Goal: Task Accomplishment & Management: Manage account settings

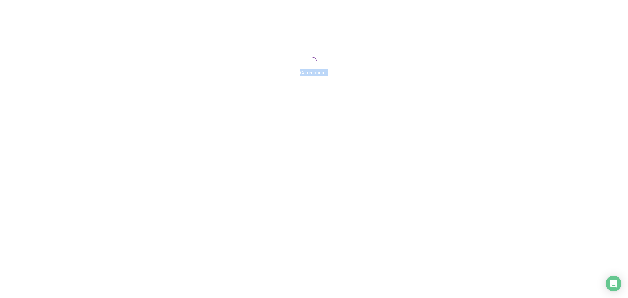
drag, startPoint x: 297, startPoint y: 75, endPoint x: 372, endPoint y: 76, distance: 75.3
click at [372, 76] on div "Carregando..." at bounding box center [314, 70] width 628 height 11
drag, startPoint x: 366, startPoint y: 80, endPoint x: 358, endPoint y: 84, distance: 8.9
click at [366, 81] on div "Carregando..." at bounding box center [314, 65] width 628 height 131
drag, startPoint x: 347, startPoint y: 80, endPoint x: 363, endPoint y: 75, distance: 17.3
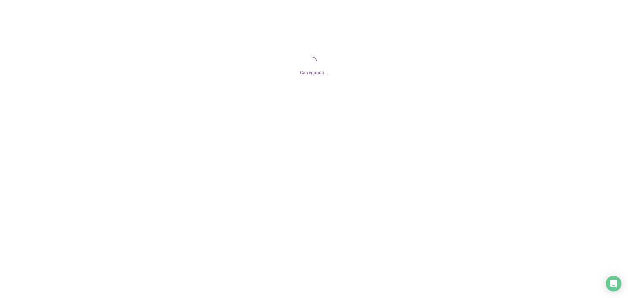
click at [179, 56] on div "Carregando..." at bounding box center [314, 65] width 628 height 131
drag, startPoint x: 368, startPoint y: 77, endPoint x: 261, endPoint y: 59, distance: 107.8
click at [261, 59] on div "Carregando..." at bounding box center [314, 65] width 628 height 131
click at [322, 77] on div "Carregando..." at bounding box center [314, 65] width 628 height 131
drag, startPoint x: 333, startPoint y: 76, endPoint x: 330, endPoint y: 75, distance: 3.8
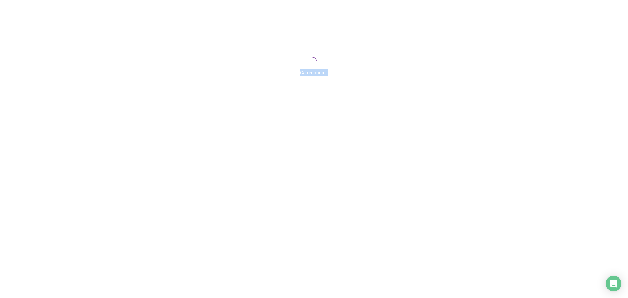
click at [330, 75] on div "Carregando..." at bounding box center [314, 65] width 628 height 131
drag, startPoint x: 312, startPoint y: 95, endPoint x: 307, endPoint y: 74, distance: 21.2
click at [312, 93] on div "Carregando..." at bounding box center [314, 65] width 628 height 131
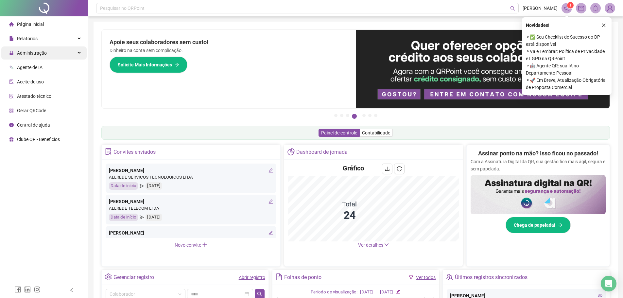
click at [82, 53] on div "Administração" at bounding box center [43, 52] width 85 height 13
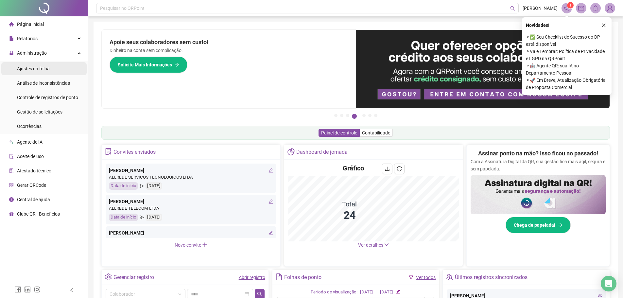
click at [55, 74] on li "Ajustes da folha" at bounding box center [43, 68] width 85 height 13
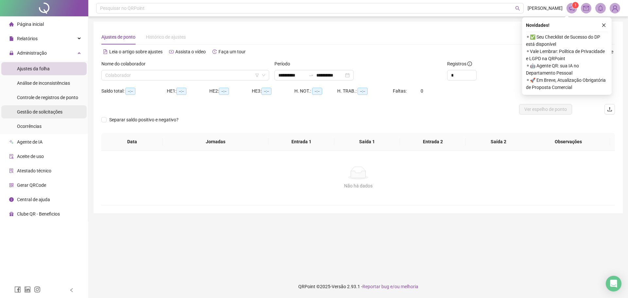
click at [55, 113] on span "Gestão de solicitações" at bounding box center [39, 111] width 45 height 5
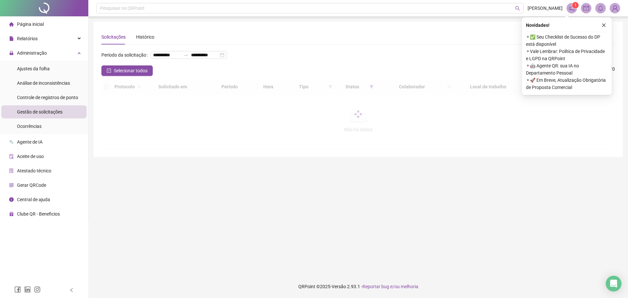
click at [606, 18] on div "Novidades ! ⚬ ✅ Seu Checklist de Sucesso do DP está disponível ⚬ Vale Lembrar: …" at bounding box center [567, 56] width 90 height 78
click at [605, 26] on icon "close" at bounding box center [604, 25] width 5 height 5
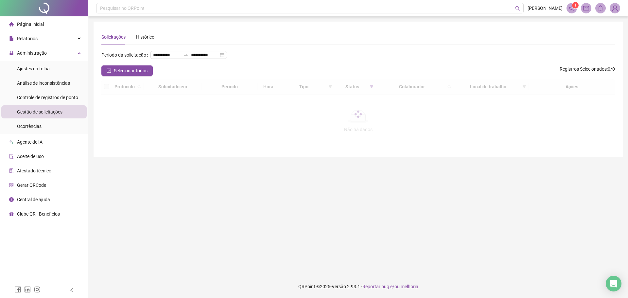
click at [241, 76] on div "Selecionar todos Registros Selecionados : 0 / 0" at bounding box center [358, 70] width 514 height 10
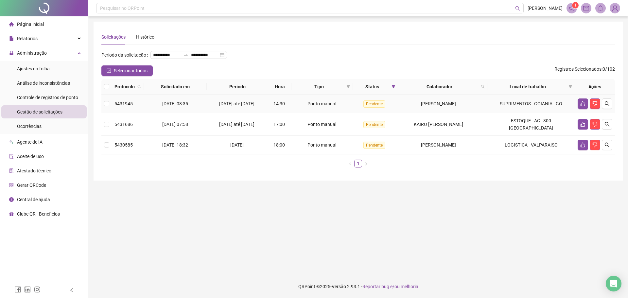
click at [421, 106] on span "[PERSON_NAME]" at bounding box center [438, 103] width 35 height 5
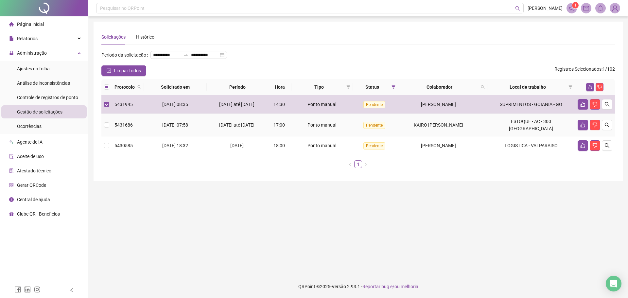
click at [421, 136] on td "KAIRO [PERSON_NAME]" at bounding box center [442, 125] width 89 height 23
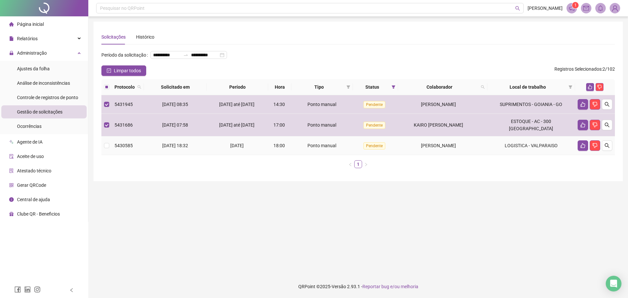
click at [417, 155] on td "[PERSON_NAME]" at bounding box center [442, 145] width 89 height 19
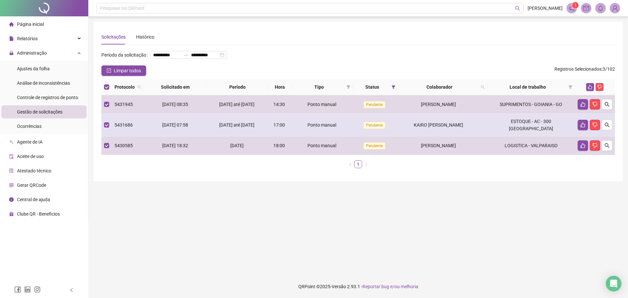
click at [415, 129] on div "KAIRO [PERSON_NAME]" at bounding box center [438, 124] width 75 height 7
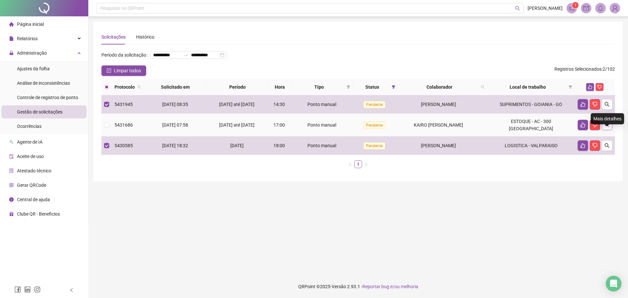
click at [609, 128] on icon "search" at bounding box center [607, 124] width 5 height 5
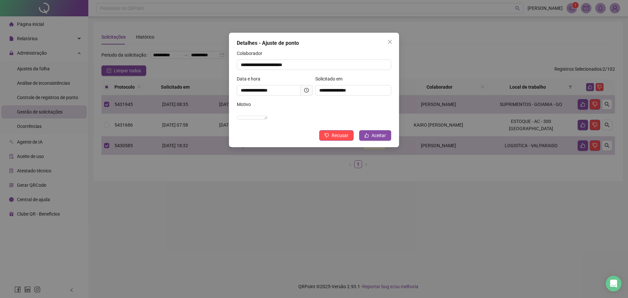
click at [270, 99] on div "**********" at bounding box center [275, 88] width 79 height 26
click at [307, 101] on div "Motivo" at bounding box center [314, 106] width 154 height 10
click at [392, 41] on icon "close" at bounding box center [389, 41] width 5 height 5
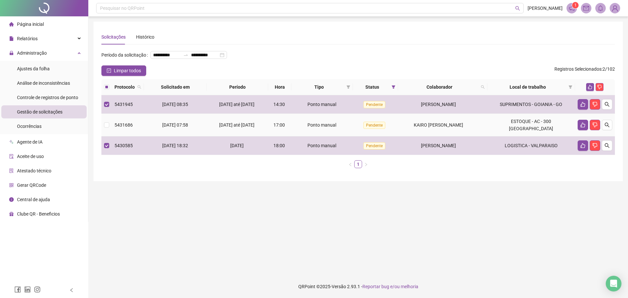
click at [419, 128] on td "KAIRO [PERSON_NAME]" at bounding box center [442, 125] width 89 height 23
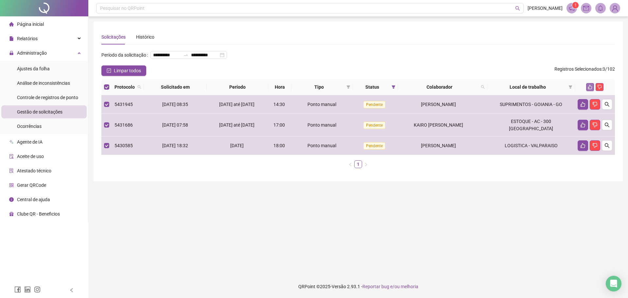
click at [589, 89] on icon "like" at bounding box center [590, 87] width 5 height 5
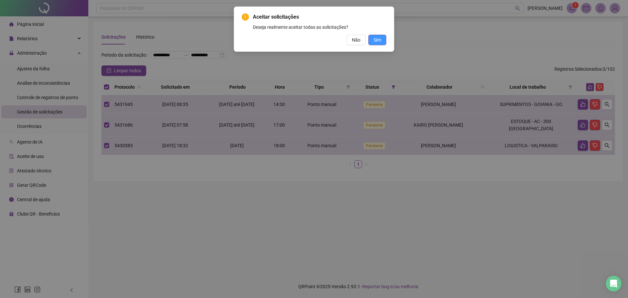
click at [376, 41] on span "Sim" at bounding box center [378, 39] width 8 height 7
